Goal: Navigation & Orientation: Find specific page/section

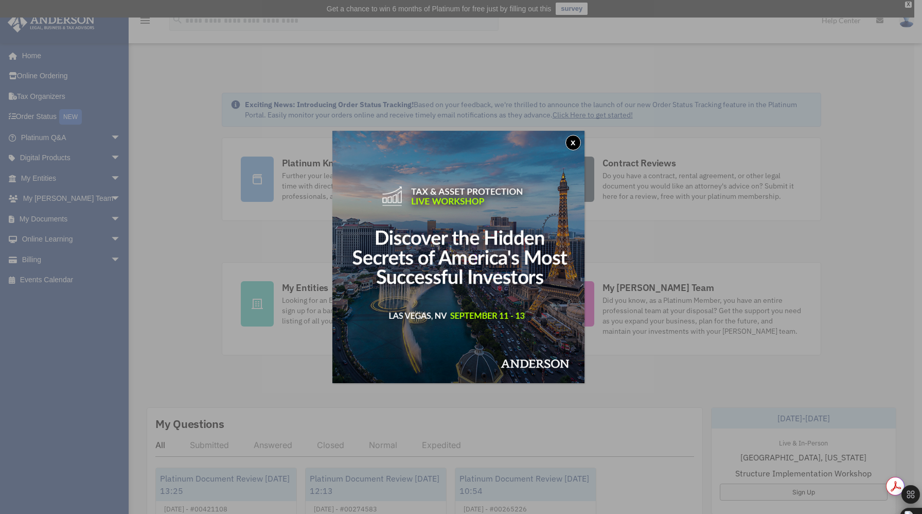
click at [579, 138] on button "x" at bounding box center [573, 142] width 15 height 15
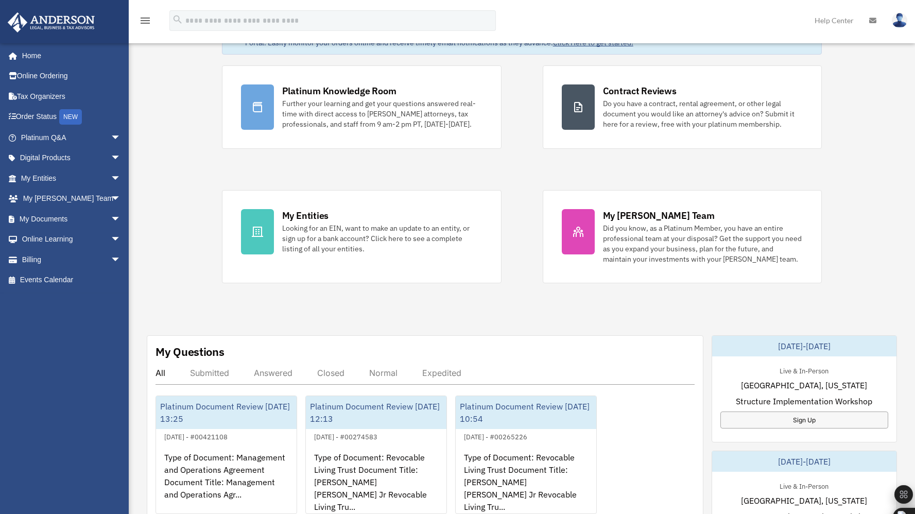
scroll to position [76, 0]
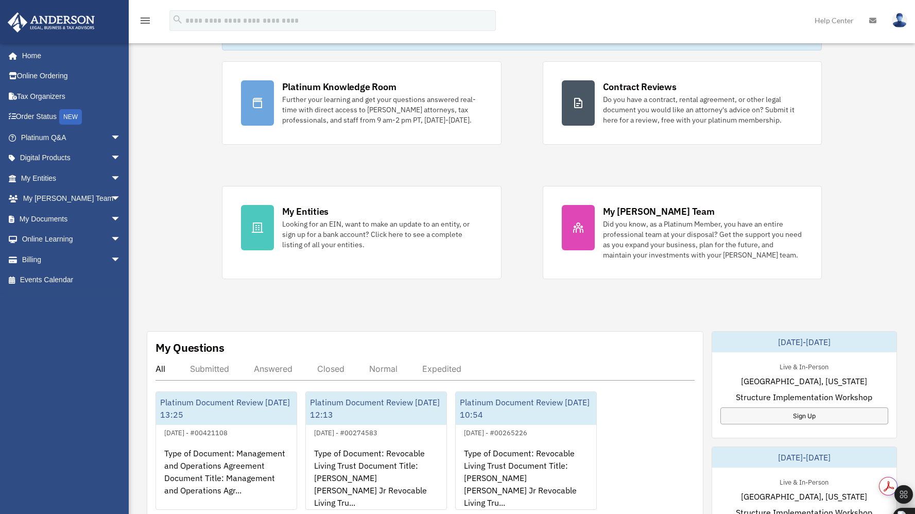
click at [278, 367] on div "Answered" at bounding box center [273, 368] width 39 height 10
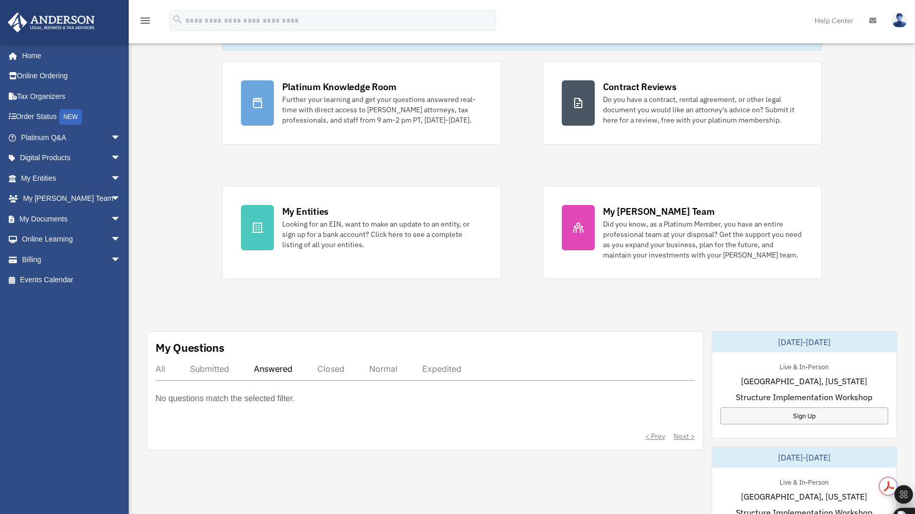
click at [218, 367] on div "Submitted" at bounding box center [209, 368] width 39 height 10
click at [161, 367] on div "All" at bounding box center [160, 368] width 10 height 10
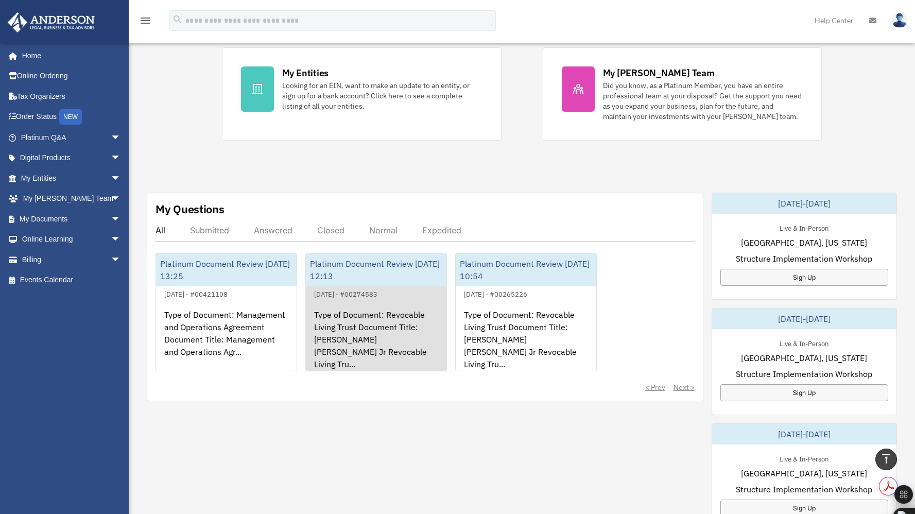
scroll to position [217, 0]
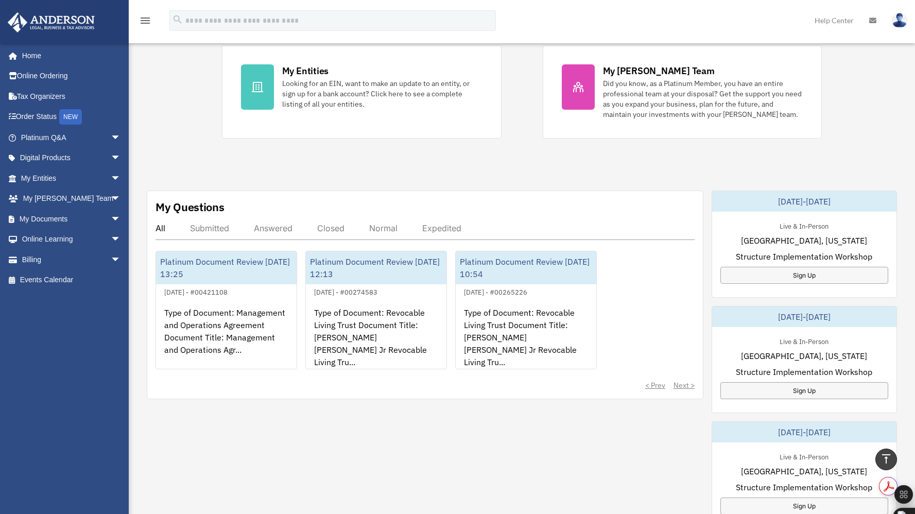
click at [227, 228] on div "Submitted" at bounding box center [209, 228] width 39 height 10
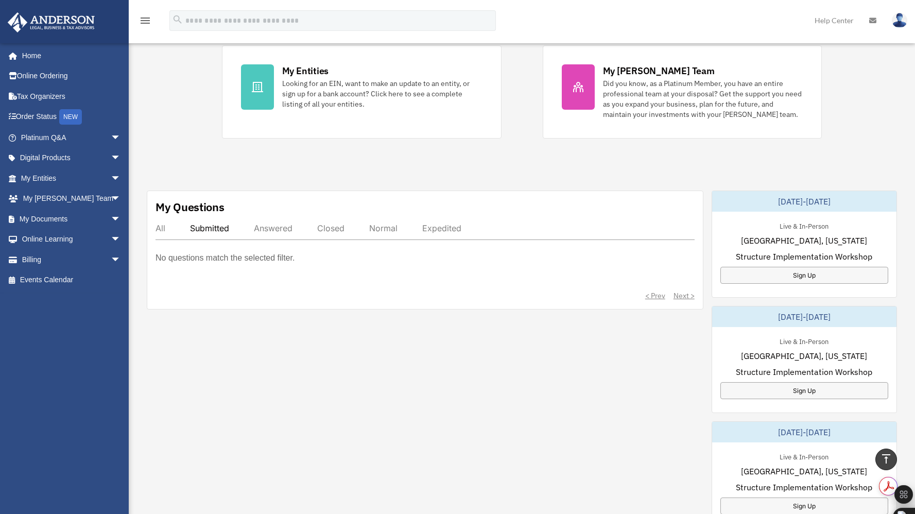
click at [264, 257] on p "No questions match the selected filter." at bounding box center [224, 258] width 139 height 14
click at [158, 231] on div "All" at bounding box center [160, 228] width 10 height 10
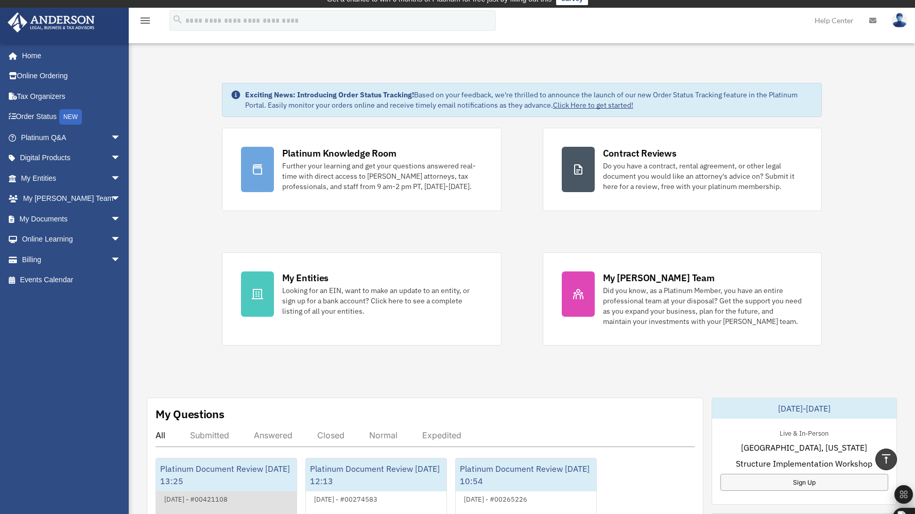
scroll to position [0, 0]
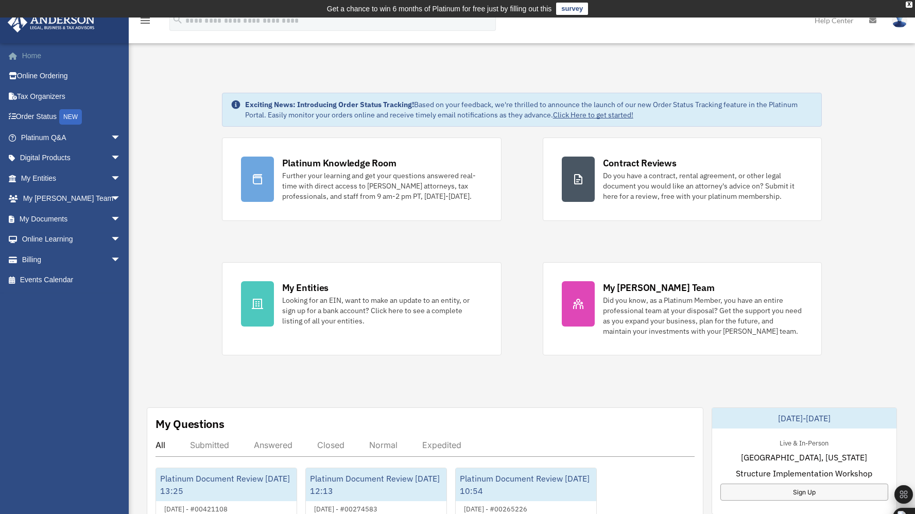
click at [39, 54] on link "Home" at bounding box center [71, 55] width 129 height 21
click at [44, 78] on link "Online Ordering" at bounding box center [71, 76] width 129 height 21
